Goal: Task Accomplishment & Management: Manage account settings

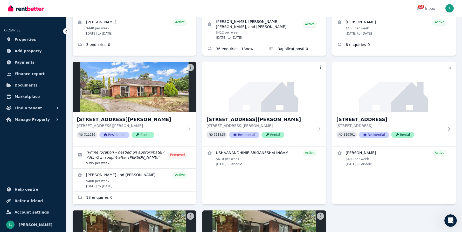
scroll to position [782, 0]
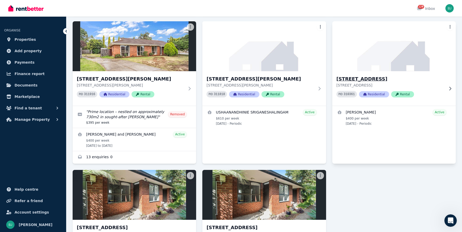
click at [370, 83] on p "[STREET_ADDRESS]" at bounding box center [391, 85] width 108 height 5
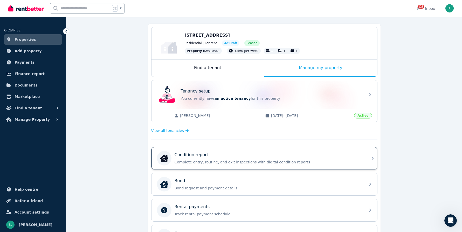
scroll to position [44, 0]
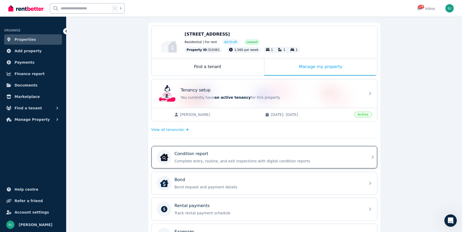
click at [265, 206] on div "Rental payments" at bounding box center [269, 205] width 188 height 6
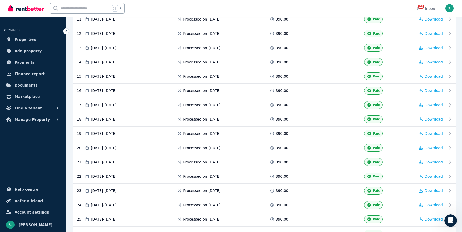
scroll to position [490, 0]
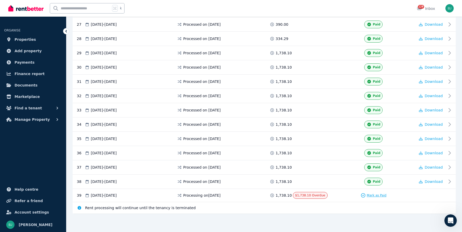
click at [375, 193] on span "Mark as Paid" at bounding box center [377, 195] width 20 height 4
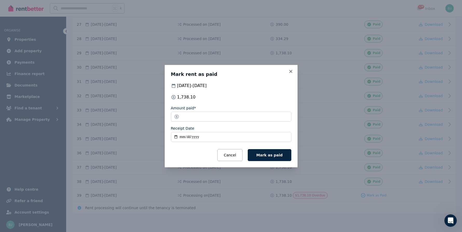
click at [174, 138] on input "Receipt Date" at bounding box center [231, 137] width 120 height 10
type input "**********"
click at [268, 155] on span "Mark as paid" at bounding box center [269, 155] width 26 height 4
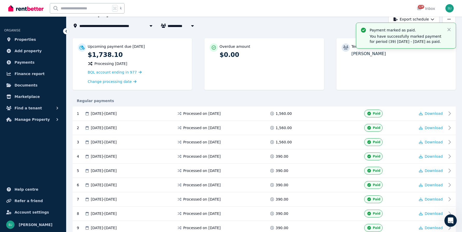
scroll to position [0, 0]
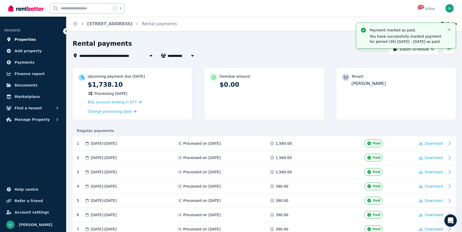
click at [36, 37] on link "Properties" at bounding box center [33, 39] width 58 height 10
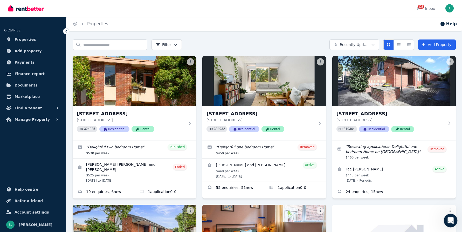
click at [449, 217] on icon "Open Intercom Messenger" at bounding box center [450, 219] width 9 height 9
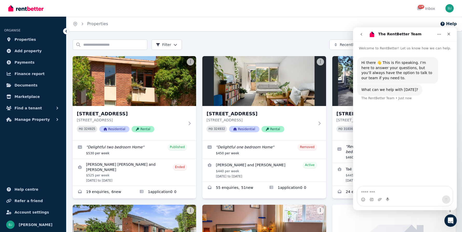
click at [362, 34] on icon "go back" at bounding box center [361, 34] width 4 height 4
click at [363, 34] on icon "go back" at bounding box center [361, 34] width 4 height 4
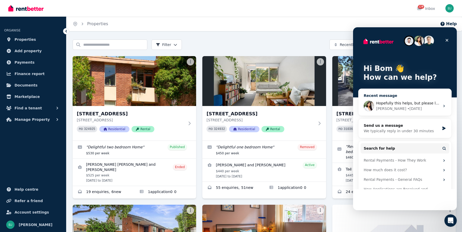
click at [387, 103] on span "Hopefully this helps, but please let us know if you have further questions." at bounding box center [443, 103] width 134 height 4
click at [403, 104] on span "Hopefully this helps, but please let us know if you have further questions." at bounding box center [443, 103] width 134 height 4
drag, startPoint x: 394, startPoint y: 103, endPoint x: 704, endPoint y: 139, distance: 312.2
click at [394, 103] on span "Hopefully this helps, but please let us know if you have further questions." at bounding box center [443, 103] width 134 height 4
click at [388, 106] on div "[PERSON_NAME]" at bounding box center [391, 108] width 30 height 5
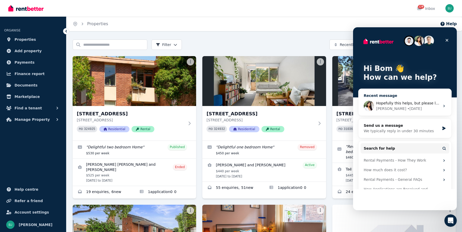
click at [388, 106] on div "[PERSON_NAME]" at bounding box center [391, 108] width 30 height 5
click at [425, 102] on span "Hopefully this helps, but please let us know if you have further questions." at bounding box center [443, 103] width 134 height 4
click at [445, 106] on icon "Intercom messenger" at bounding box center [444, 106] width 4 height 4
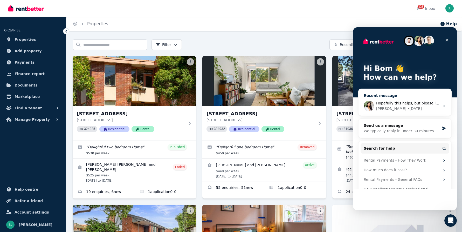
click at [445, 106] on icon "Intercom messenger" at bounding box center [444, 106] width 4 height 4
click at [443, 102] on div "Hopefully this helps, but please let us know if you have further questions. [PE…" at bounding box center [405, 105] width 93 height 19
click at [434, 101] on span "Hopefully this helps, but please let us know if you have further questions." at bounding box center [443, 103] width 134 height 4
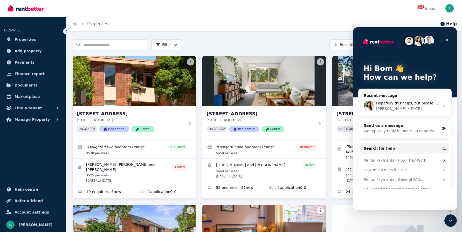
click at [451, 214] on iframe at bounding box center [451, 220] width 12 height 12
click at [450, 218] on icon "Close Intercom Messenger" at bounding box center [450, 219] width 6 height 6
click at [450, 224] on div "Close Intercom Messenger" at bounding box center [450, 219] width 12 height 12
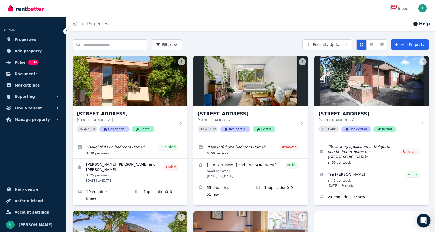
click at [426, 222] on icon "Open Intercom Messenger" at bounding box center [423, 220] width 7 height 7
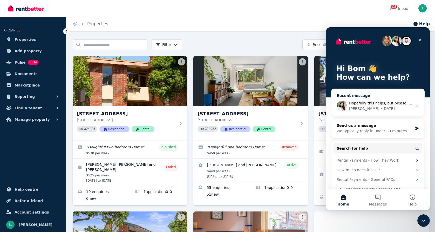
click at [387, 106] on div "Hopefully this helps, but please let us know if you have further questions." at bounding box center [381, 102] width 64 height 5
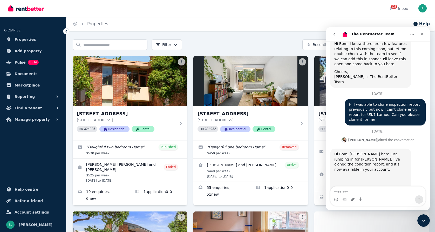
scroll to position [601, 0]
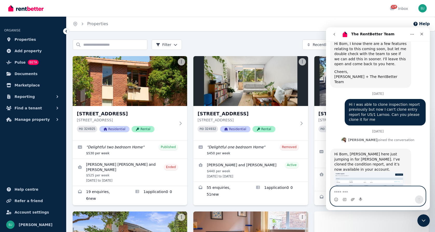
click at [353, 200] on icon "Upload attachment" at bounding box center [353, 199] width 4 height 4
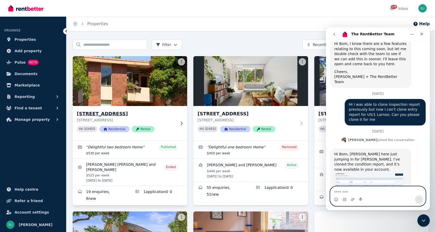
scroll to position [624, 0]
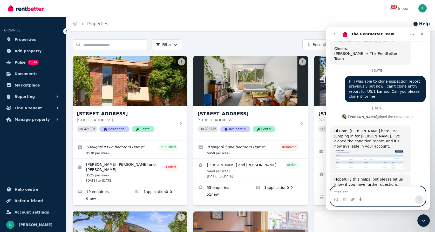
click at [353, 192] on textarea "Message…" at bounding box center [377, 190] width 95 height 9
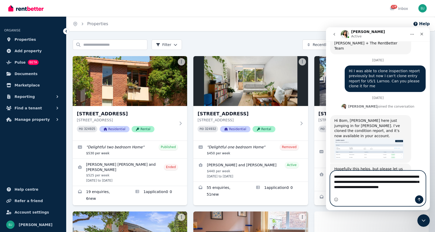
scroll to position [639, 0]
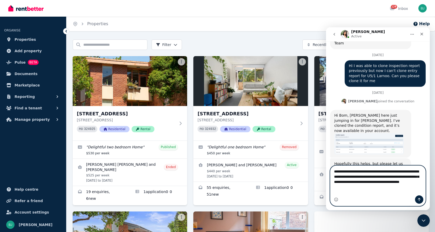
type textarea "**********"
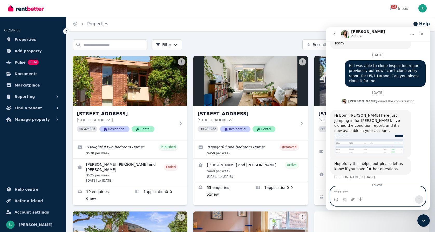
scroll to position [656, 0]
